Goal: Task Accomplishment & Management: Complete application form

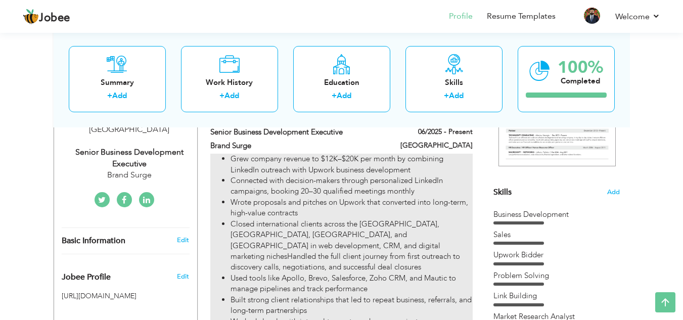
click at [318, 197] on li "Wrote proposals and pitches on Upwork that converted into long-term, high-value…" at bounding box center [351, 208] width 242 height 22
type input "Senior Business Development Executive"
type input "Brand Surge"
type input "06/2025"
type input "[GEOGRAPHIC_DATA]"
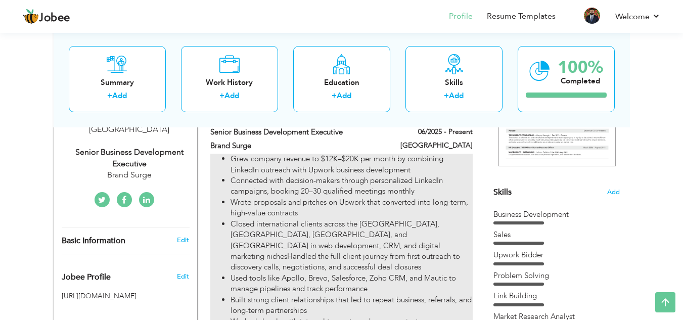
checkbox input "true"
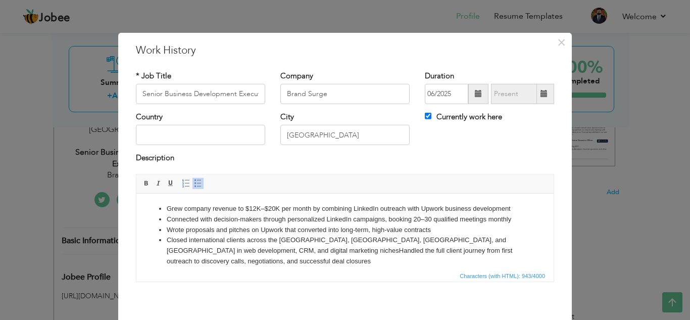
click at [187, 252] on li "Closed international clients across the [GEOGRAPHIC_DATA], [GEOGRAPHIC_DATA], […" at bounding box center [345, 249] width 357 height 31
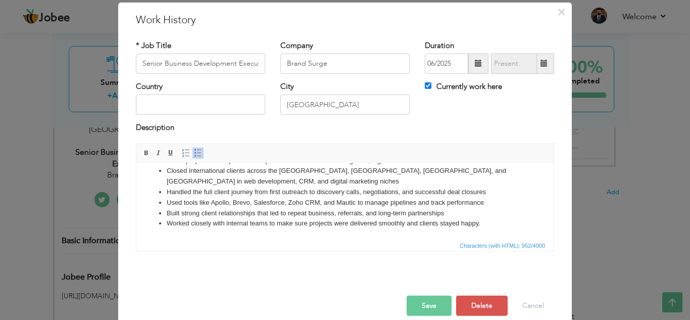
scroll to position [44, 0]
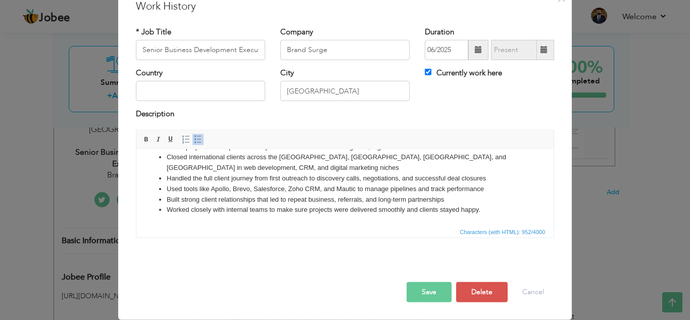
click at [420, 289] on button "Save" at bounding box center [429, 292] width 45 height 20
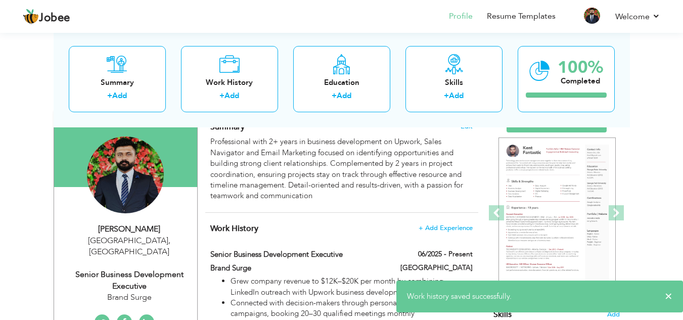
scroll to position [0, 0]
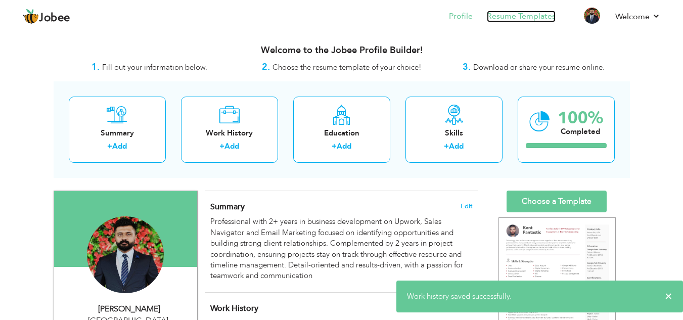
click at [530, 17] on link "Resume Templates" at bounding box center [521, 17] width 69 height 12
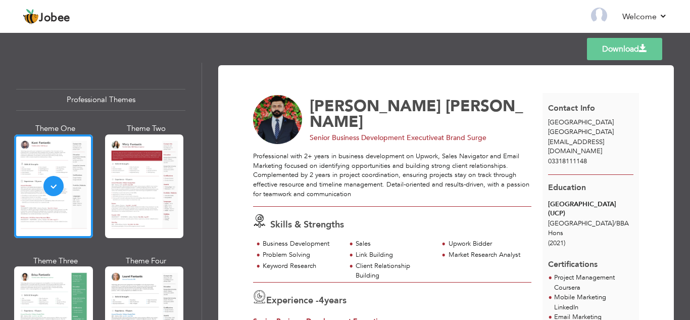
click at [619, 49] on link "Download" at bounding box center [624, 49] width 75 height 22
